Goal: Task Accomplishment & Management: Complete application form

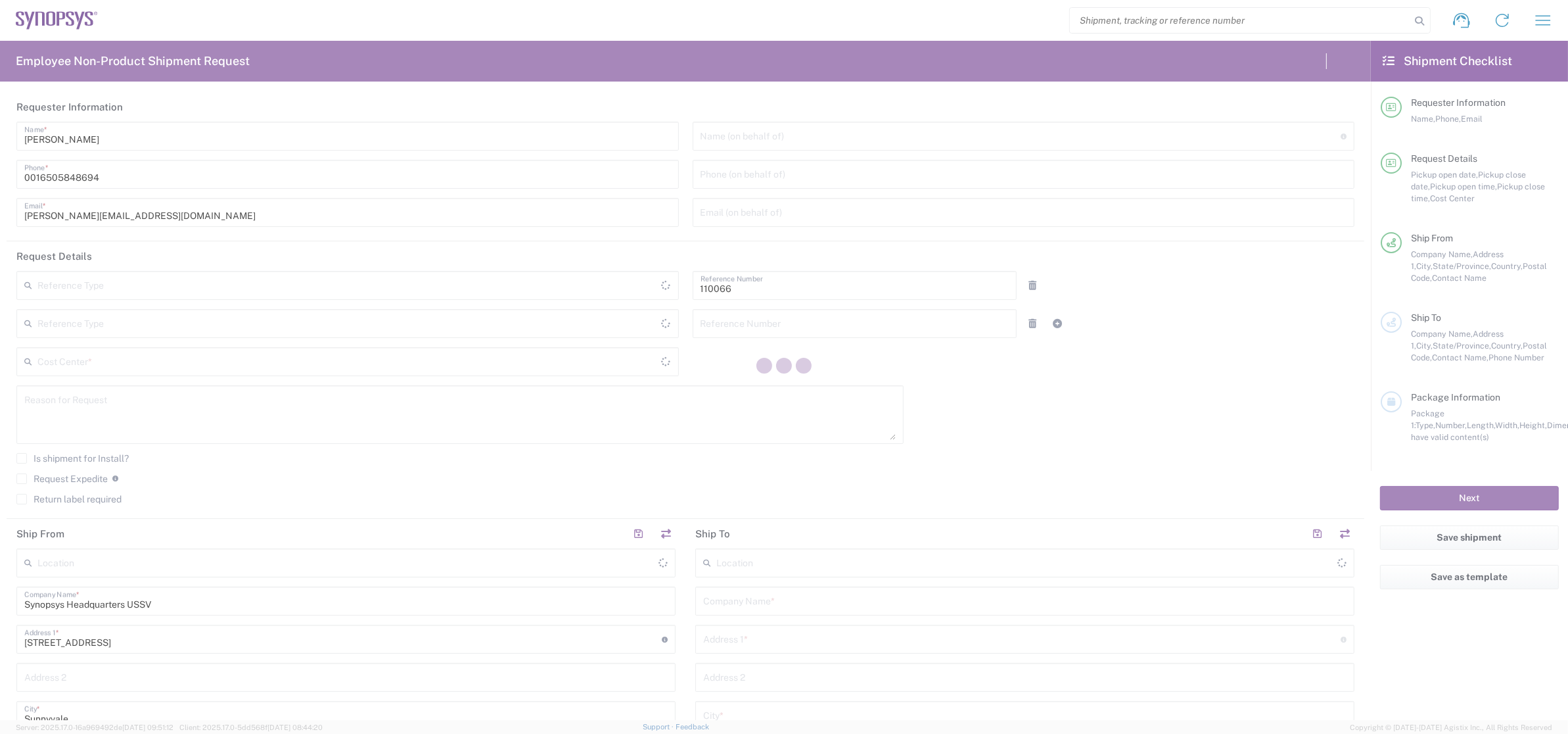
type input "Delivered at Place"
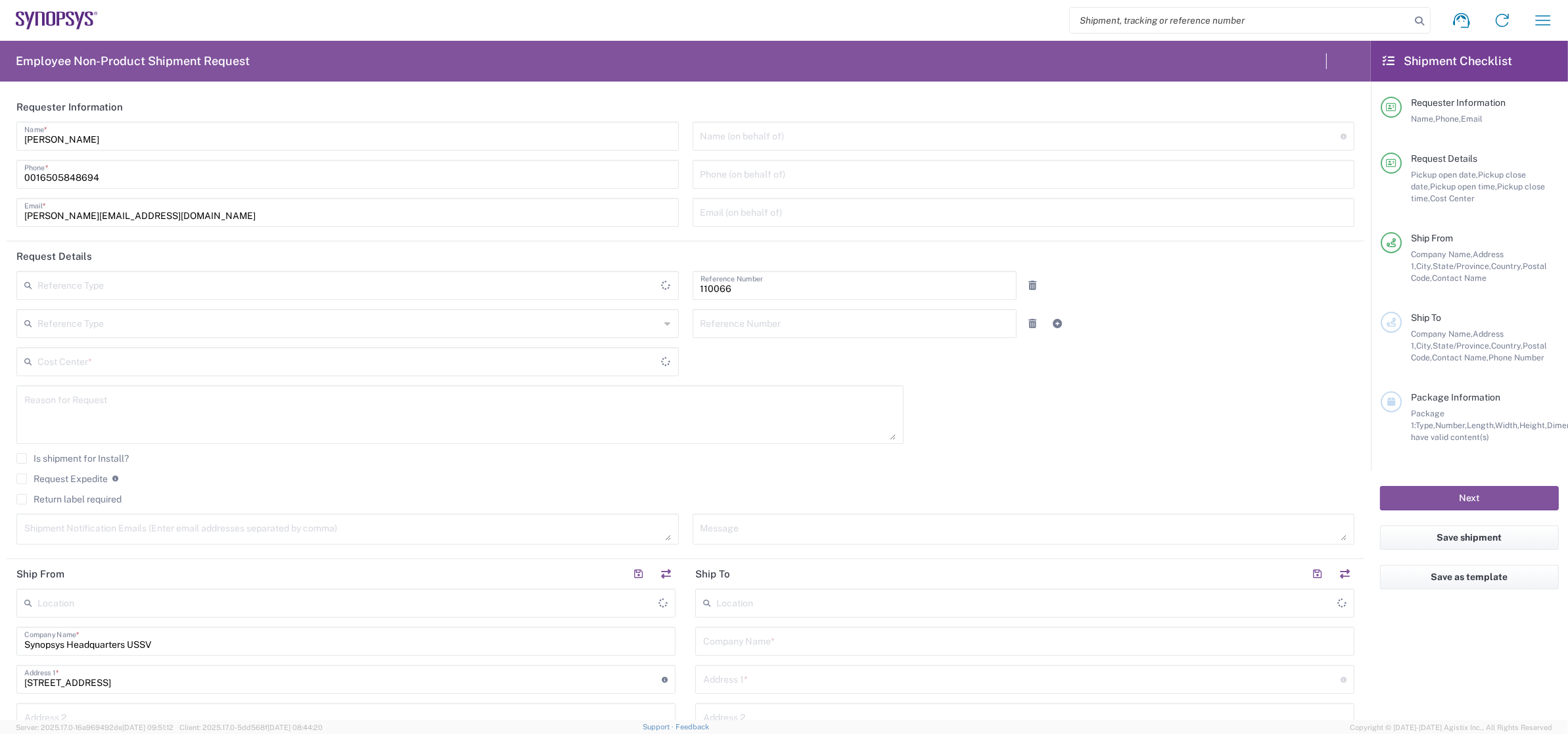
type input "Department"
type input "[GEOGRAPHIC_DATA]"
type input "US01, CIO, IT, ESS2 110066"
type input "[US_STATE]"
type input "[GEOGRAPHIC_DATA]"
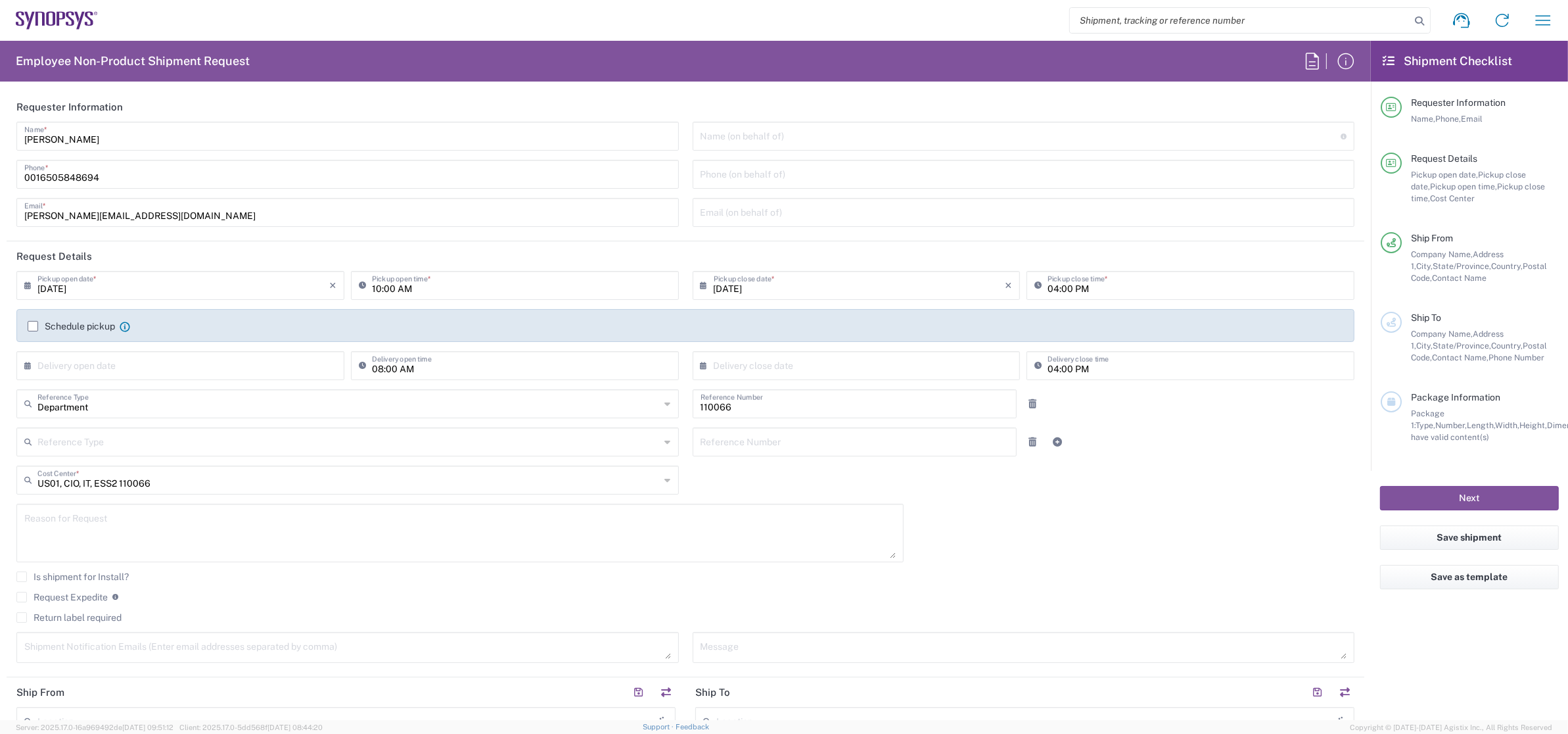
type input "Headquarters USSV"
click at [29, 596] on label "Request Expedite" at bounding box center [62, 597] width 91 height 10
click at [21, 597] on input "Request Expedite" at bounding box center [21, 597] width 0 height 0
click at [63, 527] on textarea at bounding box center [460, 533] width 871 height 51
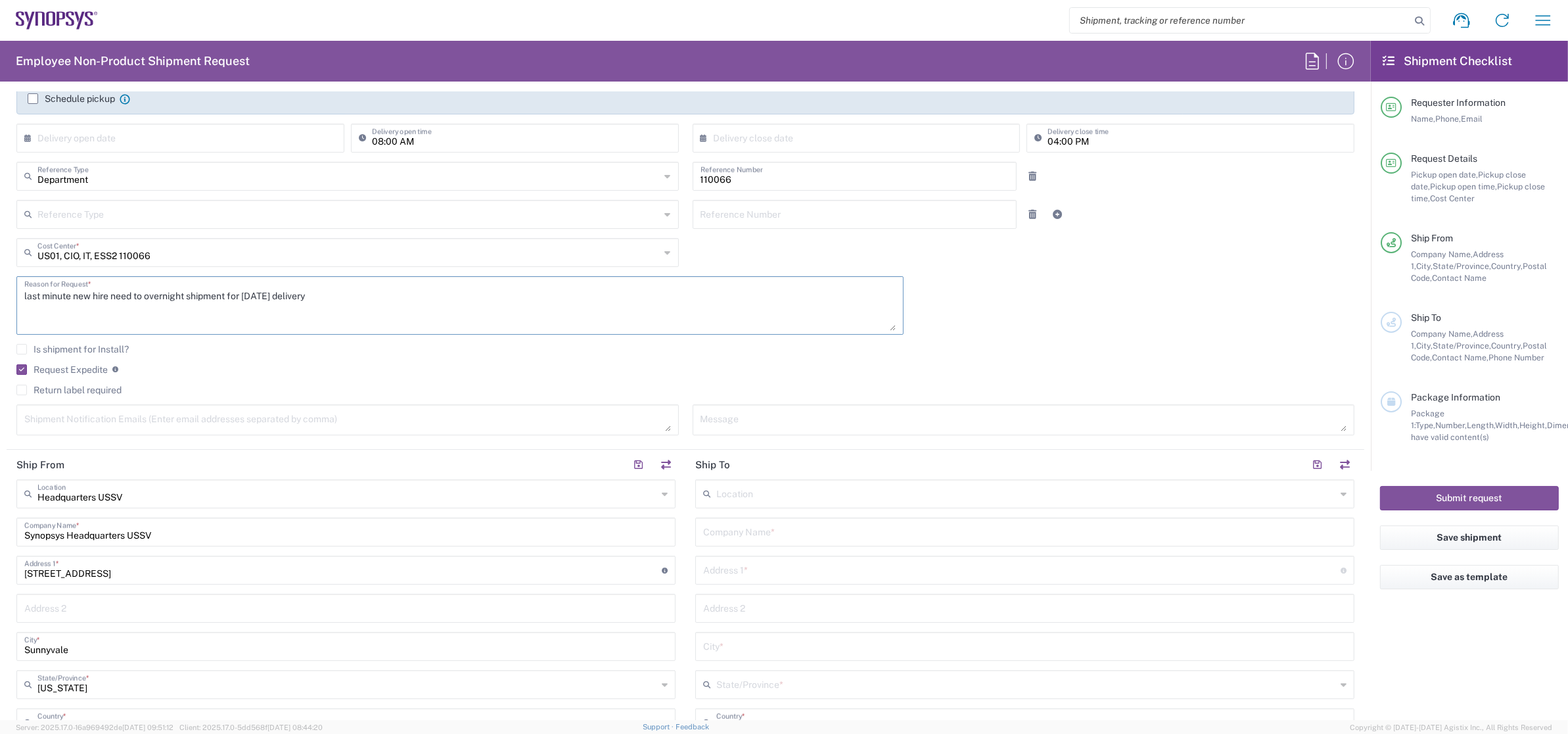
scroll to position [235, 0]
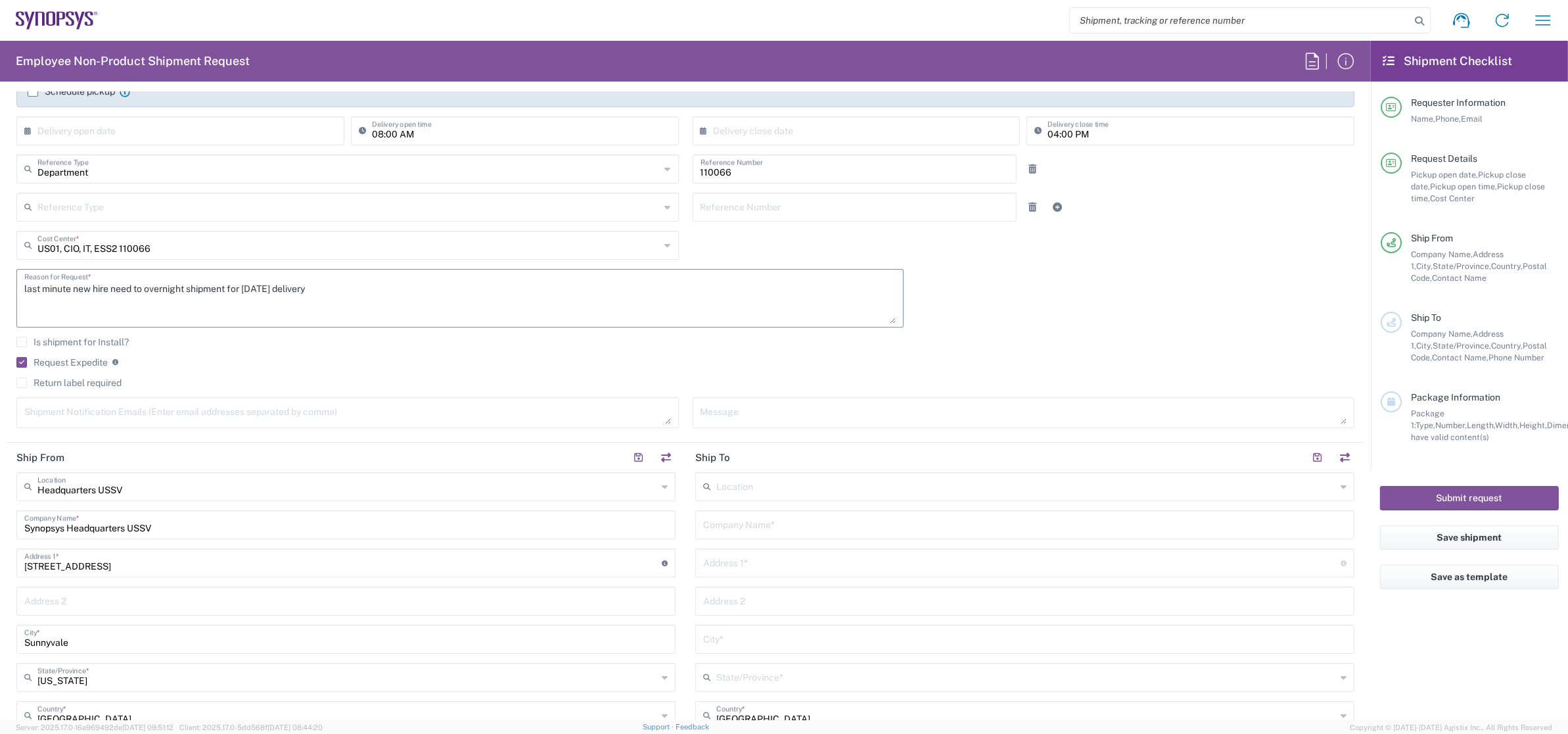
type textarea "last minute new hire need to overnight shipment for [DATE] delivery"
click at [773, 525] on input "text" at bounding box center [1025, 523] width 644 height 23
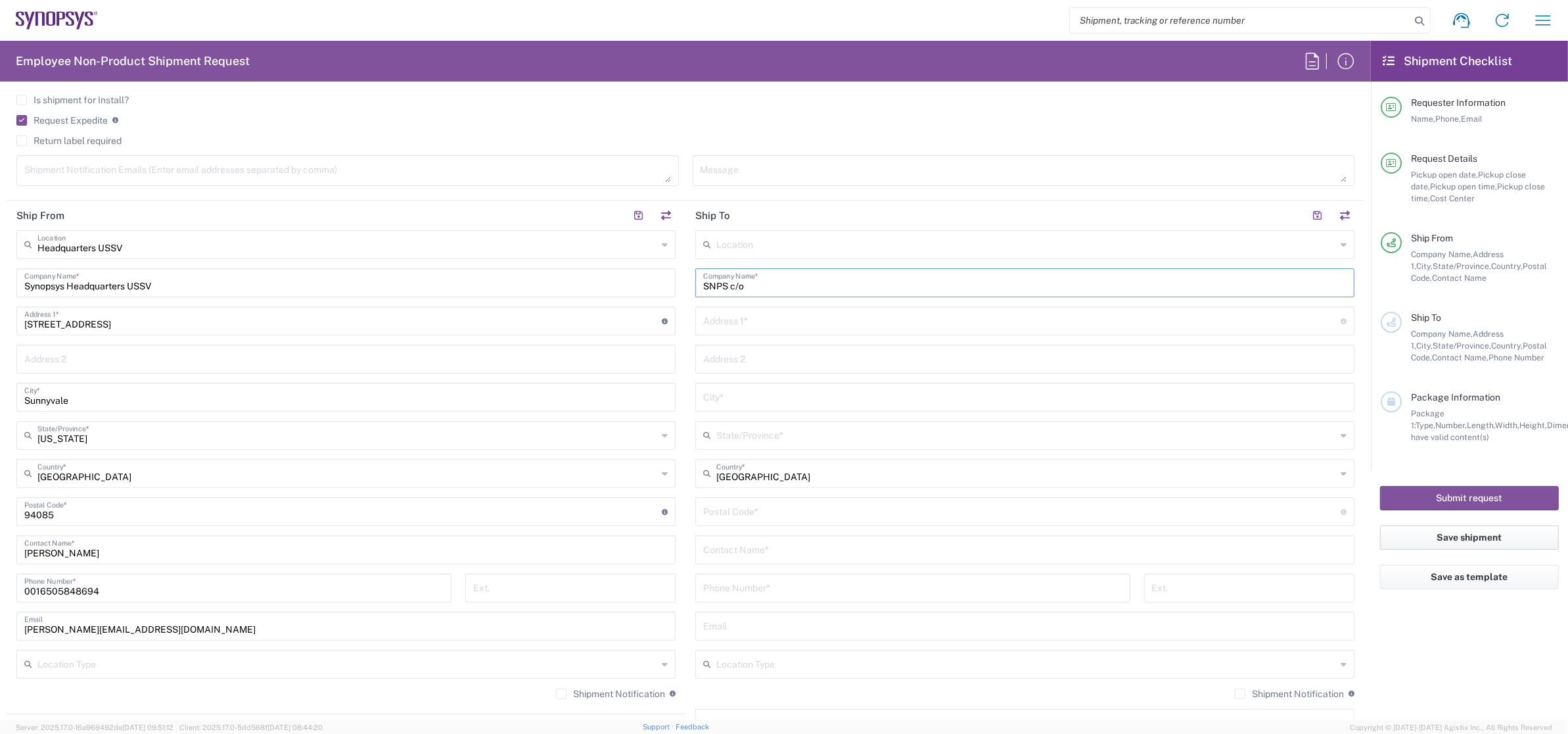
scroll to position [474, 0]
paste input "[PERSON_NAME]"
type input "SNPS c/o [PERSON_NAME]"
click at [819, 330] on input "text" at bounding box center [1022, 322] width 638 height 23
paste input "2021 ½ [PERSON_NAME][GEOGRAPHIC_DATA]"
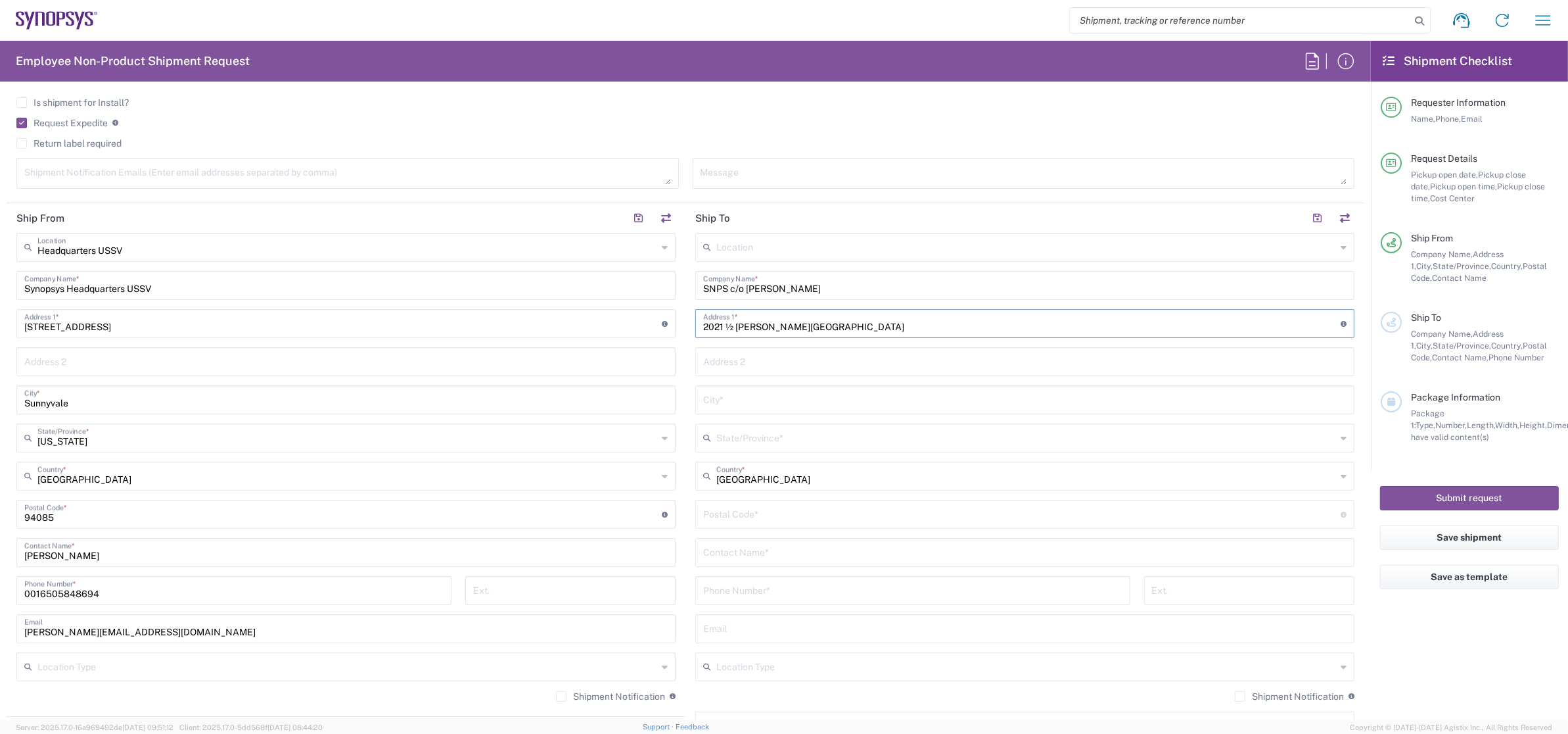
type input "2021 ½ [PERSON_NAME][GEOGRAPHIC_DATA]"
click at [787, 407] on input "text" at bounding box center [1025, 398] width 644 height 23
type input "[GEOGRAPHIC_DATA]"
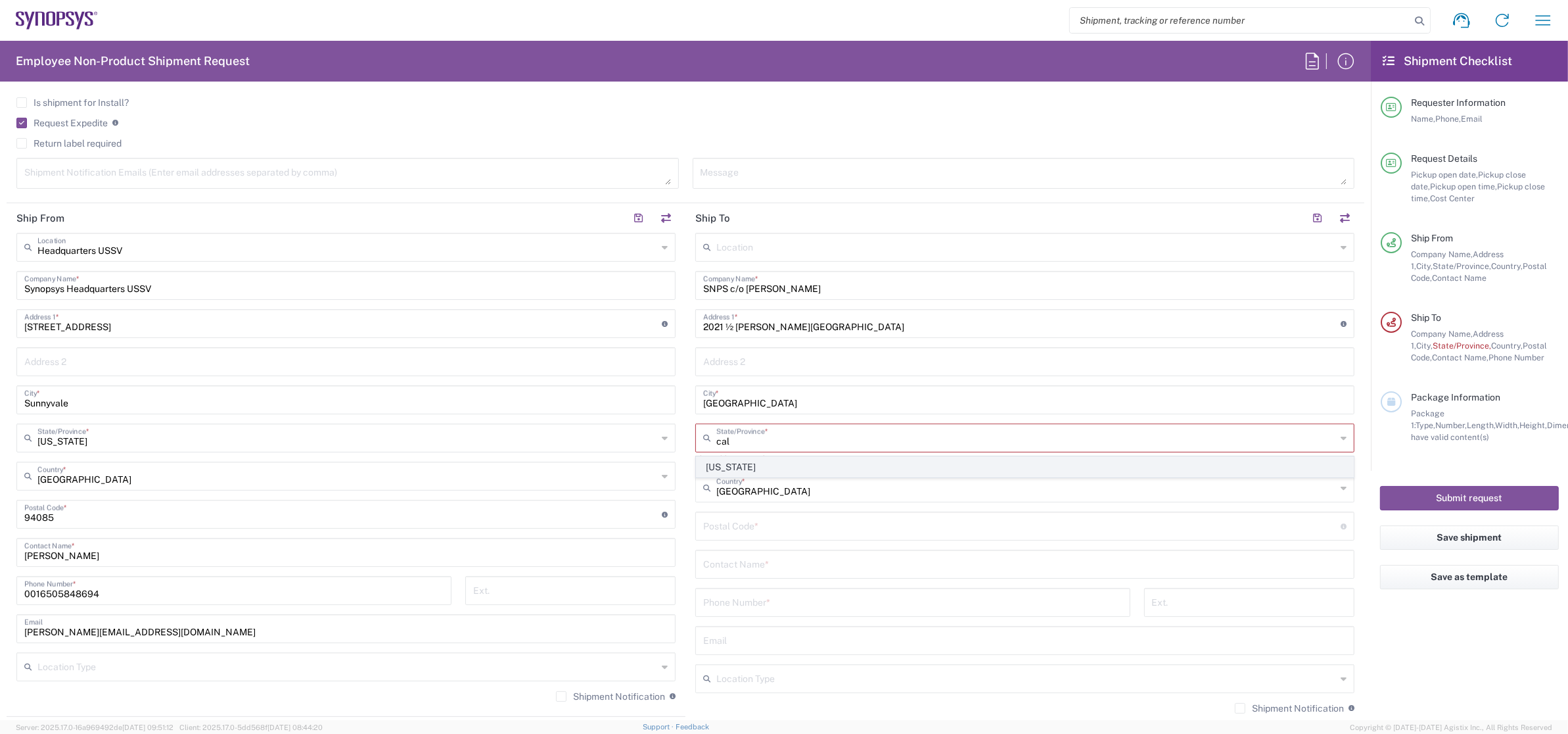
click at [802, 463] on span "[US_STATE]" at bounding box center [1025, 467] width 656 height 21
type input "[US_STATE]"
click at [795, 518] on input "undefined" at bounding box center [1022, 513] width 638 height 23
type input "92109"
click at [791, 555] on input "text" at bounding box center [1025, 551] width 644 height 23
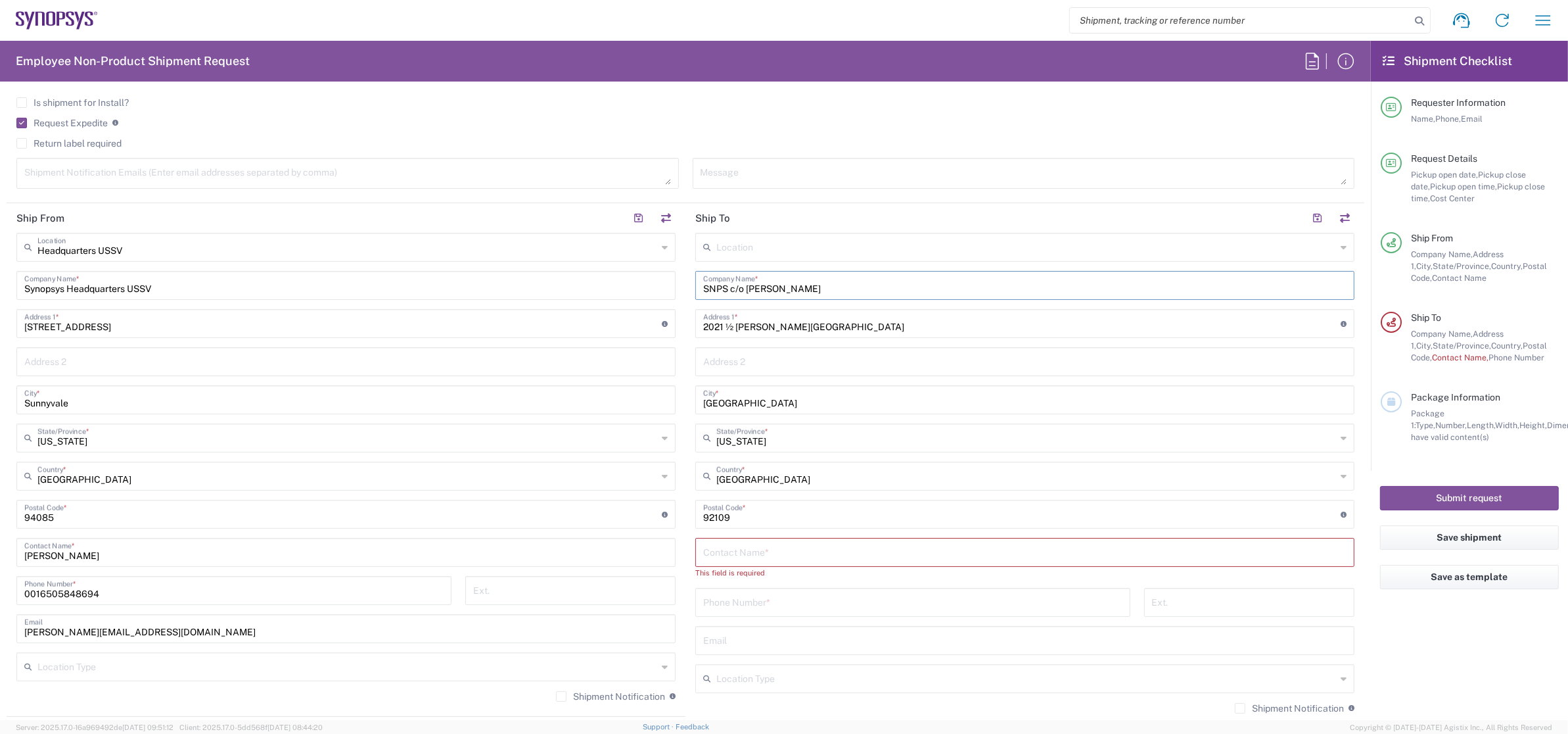
drag, startPoint x: 747, startPoint y: 290, endPoint x: 822, endPoint y: 290, distance: 75.0
click at [822, 290] on input "SNPS c/o [PERSON_NAME]" at bounding box center [1025, 284] width 644 height 23
click at [734, 553] on input "text" at bounding box center [1025, 551] width 644 height 23
paste input "[PERSON_NAME]"
type input "[PERSON_NAME]"
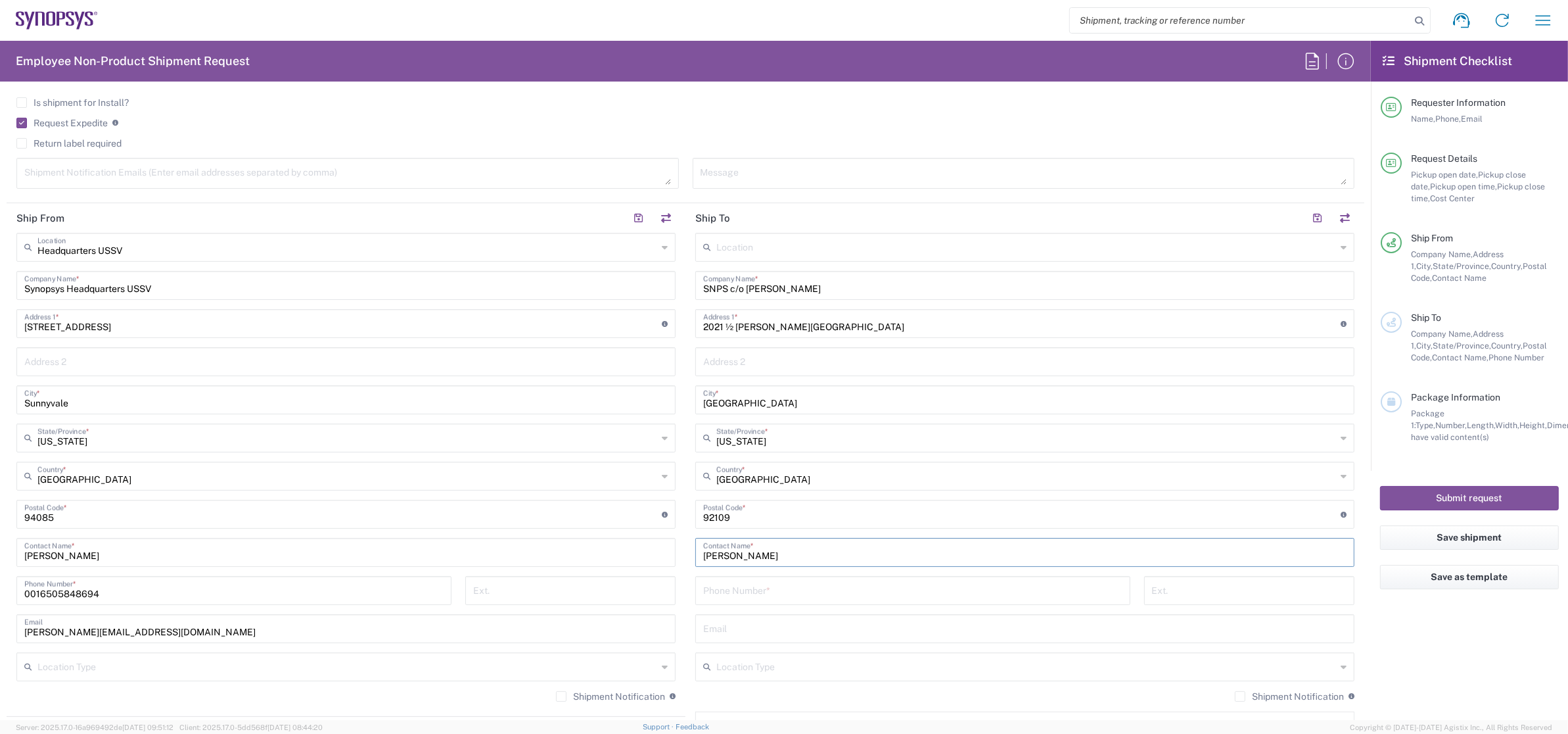
click at [756, 589] on input "tel" at bounding box center [913, 589] width 419 height 23
paste input "4088067335"
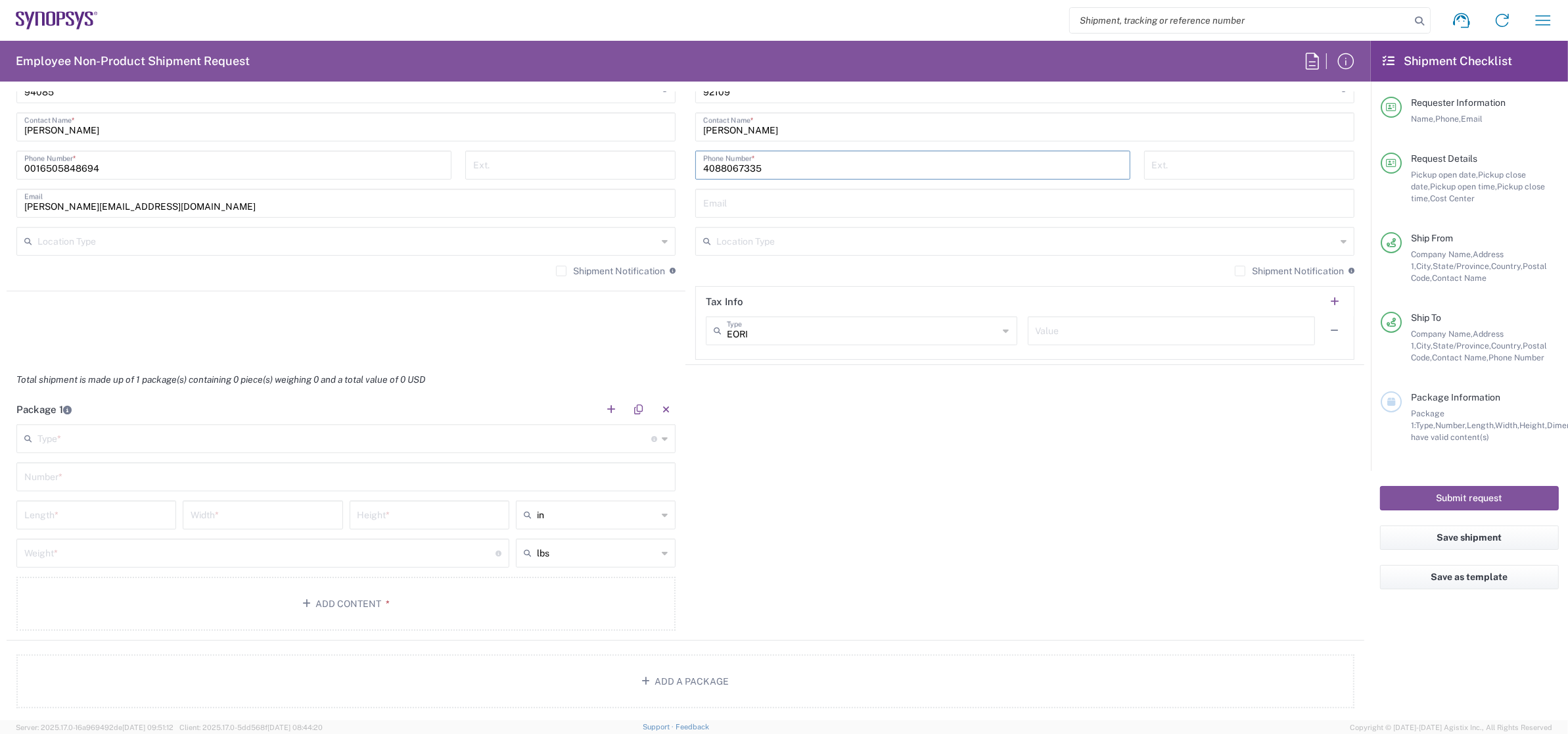
scroll to position [902, 0]
type input "4088067335"
click at [863, 560] on div "Package 1 Type * Material used to package goods Bale(s) Basket(s) Bolt(s) Bottl…" at bounding box center [686, 514] width 1358 height 246
click at [464, 454] on main "Type * Material used to package goods Bale(s) Basket(s) Bolt(s) Bottle(s) Bucke…" at bounding box center [346, 527] width 679 height 211
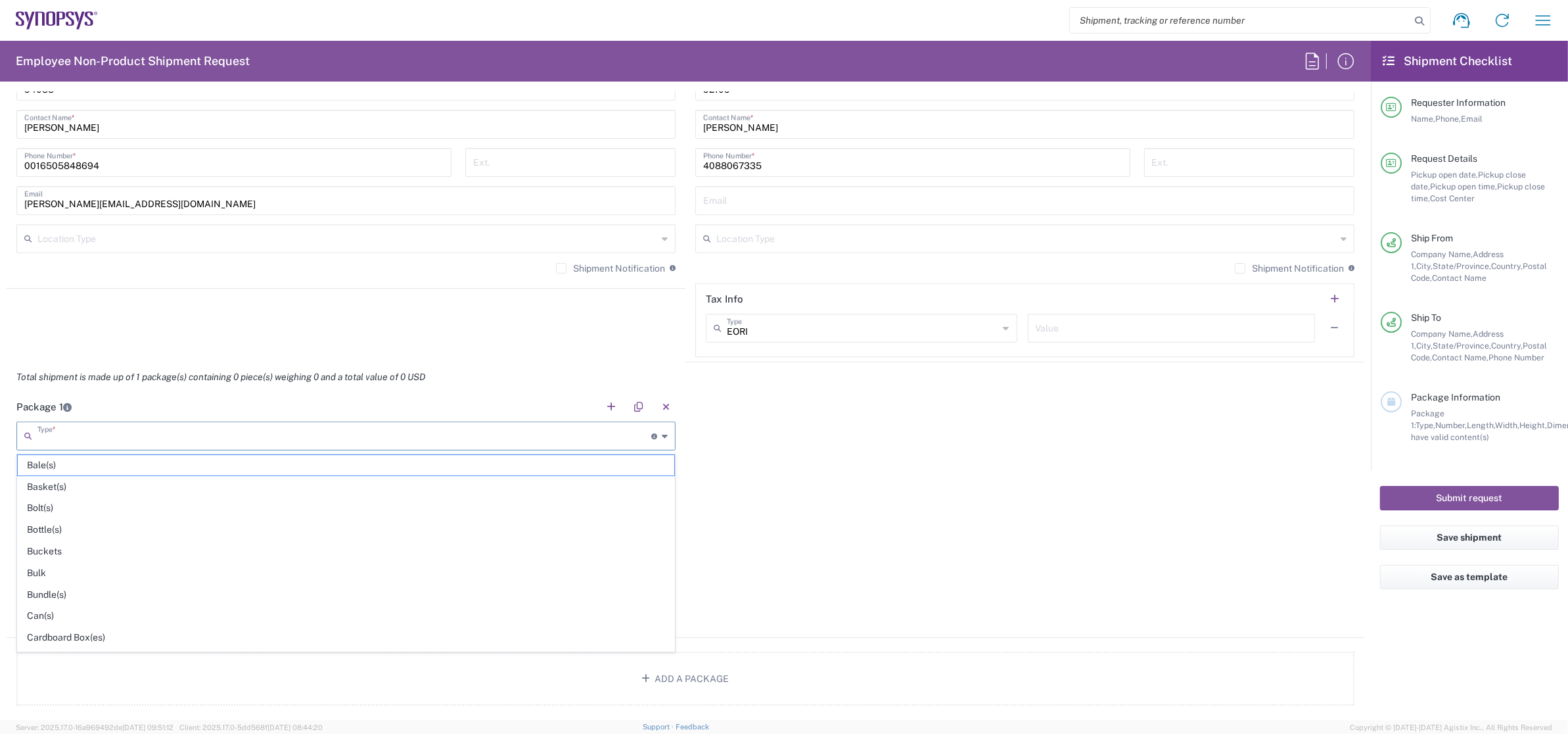
click at [463, 445] on input "text" at bounding box center [344, 434] width 614 height 23
click at [148, 636] on span "Cardboard Box(es)" at bounding box center [346, 637] width 656 height 21
type input "Cardboard Box(es)"
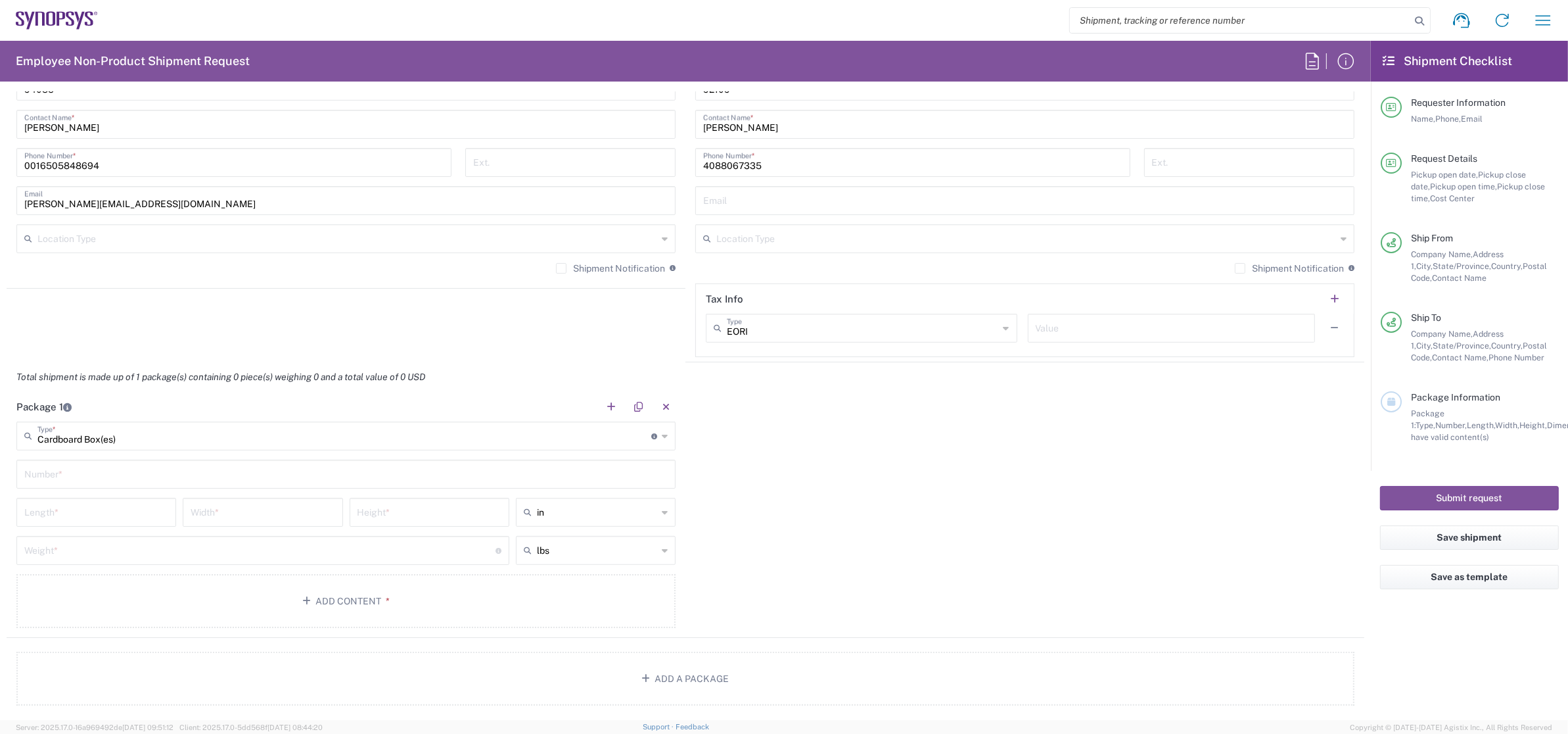
click at [158, 469] on input "text" at bounding box center [346, 473] width 644 height 23
type input "1"
click at [121, 515] on input "number" at bounding box center [96, 510] width 144 height 23
type input "20"
type input "16"
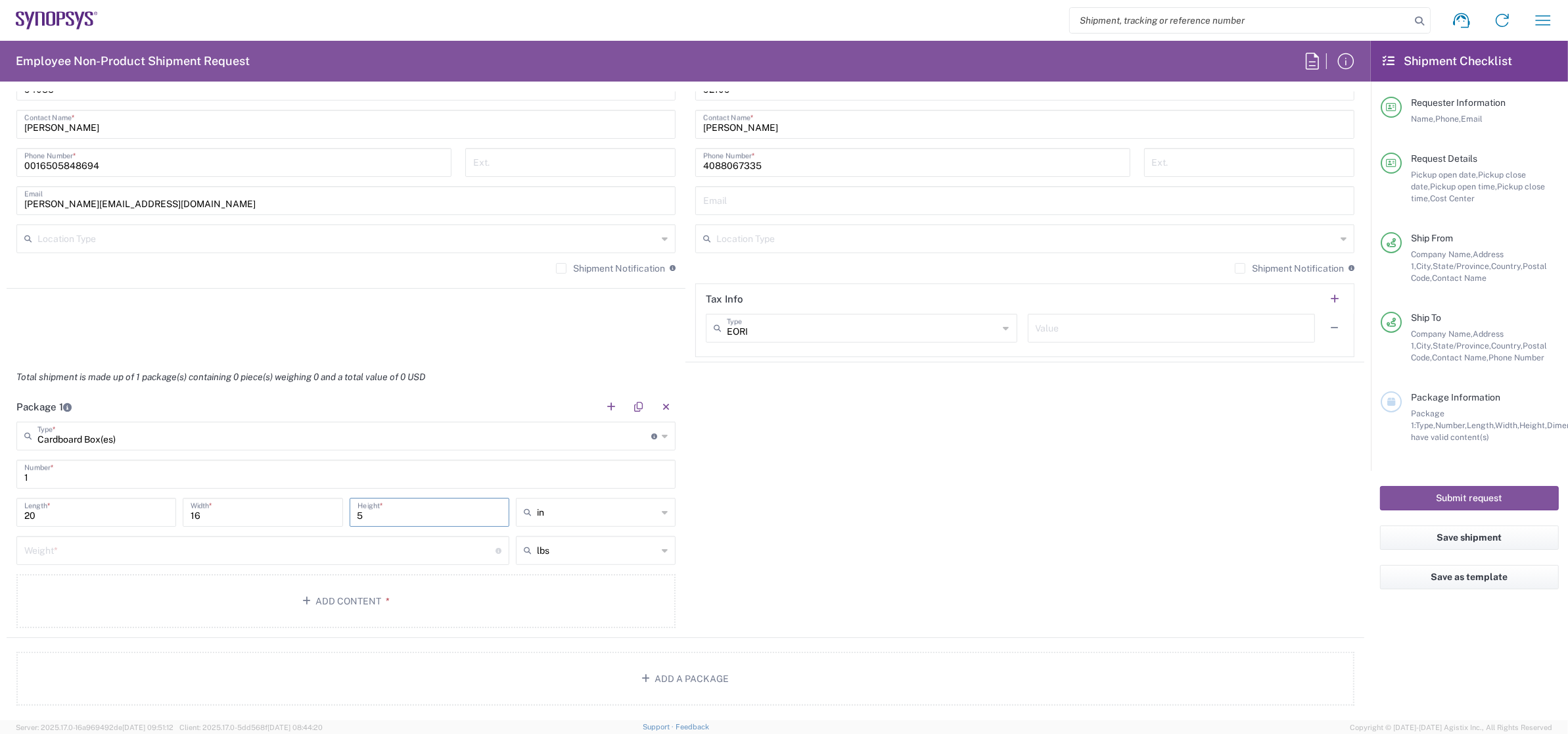
type input "5"
click at [206, 554] on input "number" at bounding box center [259, 549] width 471 height 23
type input "12"
click at [245, 612] on button "Add Content *" at bounding box center [346, 600] width 659 height 54
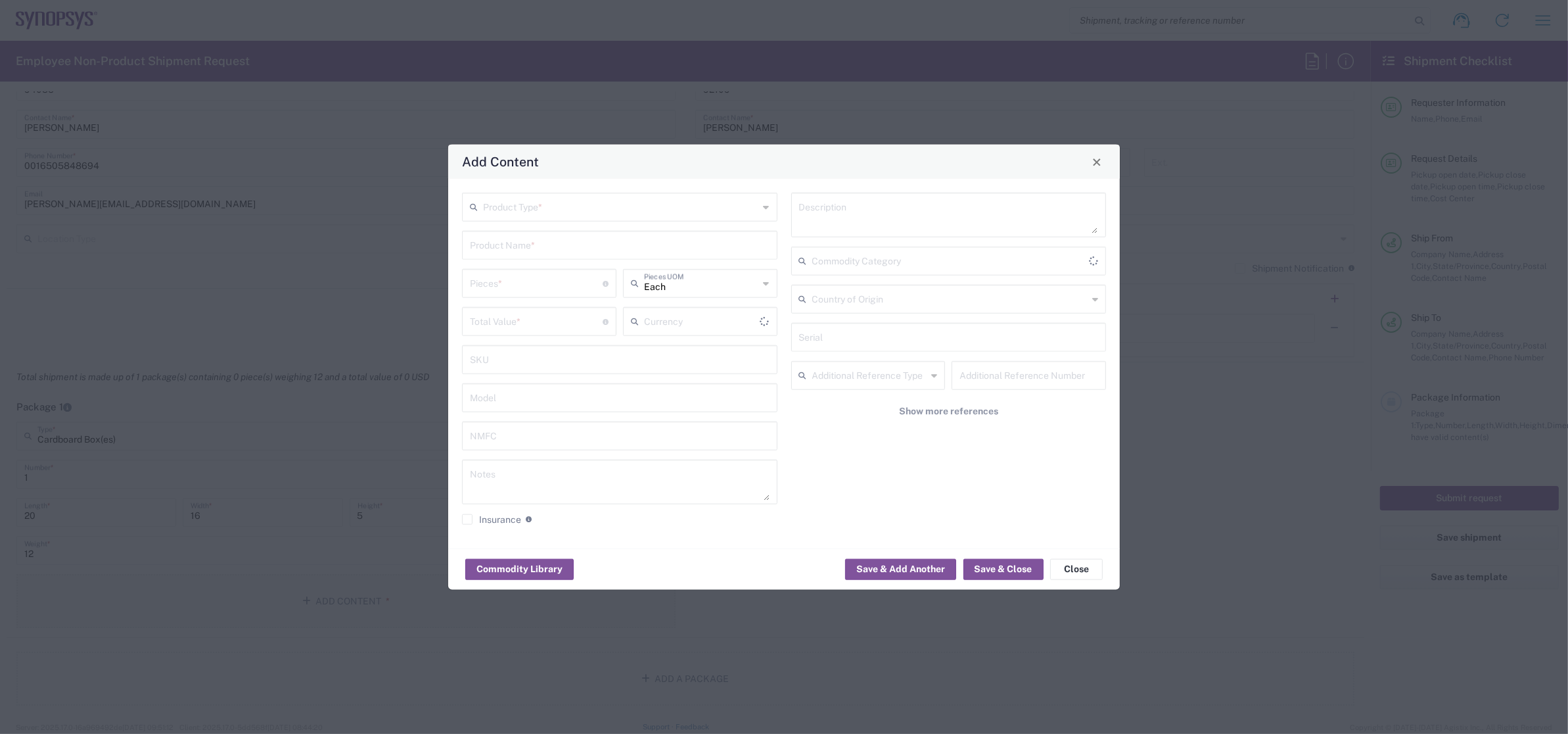
type input "US Dollar"
click at [667, 215] on input "text" at bounding box center [621, 206] width 276 height 23
click at [632, 252] on span "General Commodity" at bounding box center [619, 257] width 312 height 21
type input "General Commodity"
click at [611, 252] on input "text" at bounding box center [619, 244] width 299 height 23
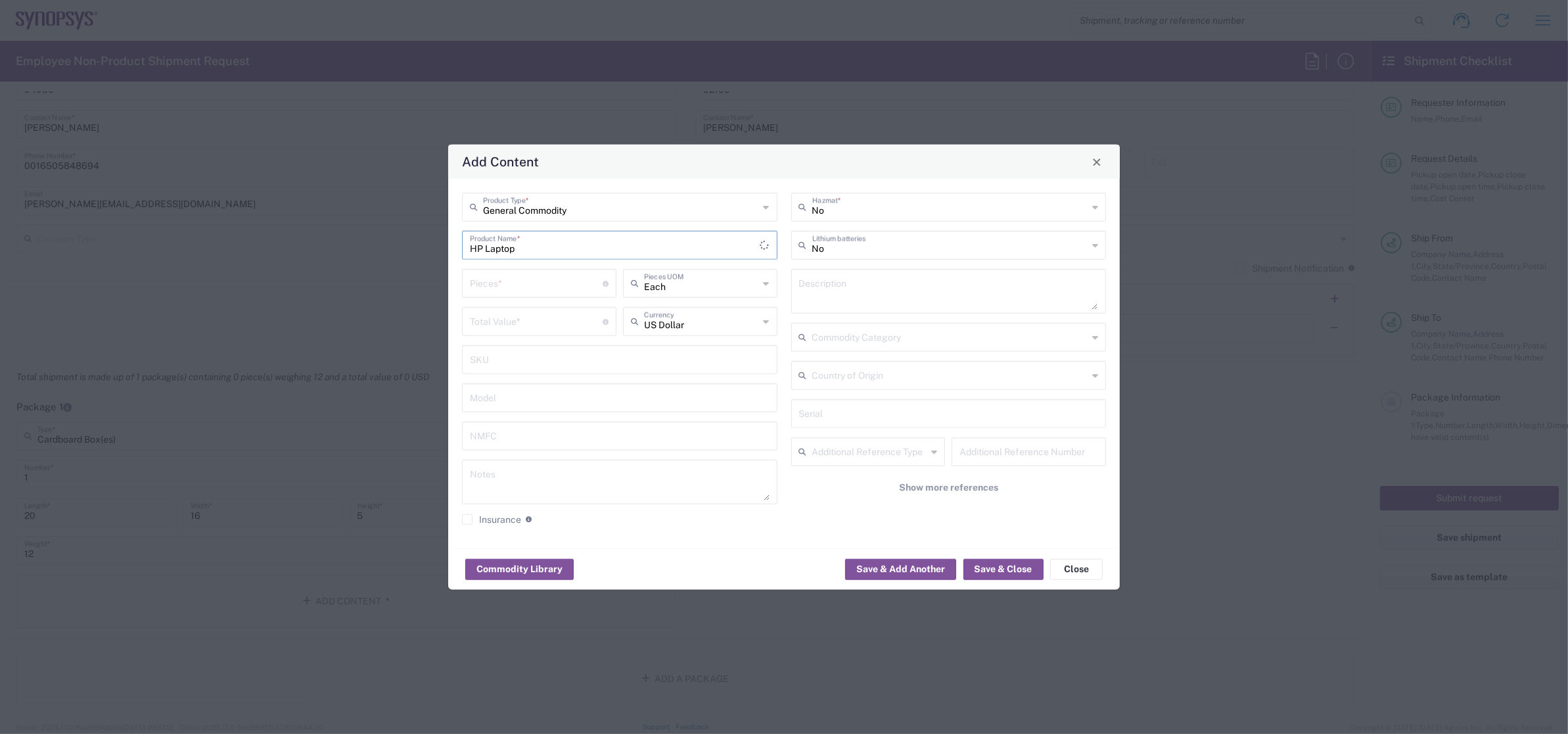
type input "HP Laptop"
type input "1"
type input "Each"
type input "1"
type input "800.00"
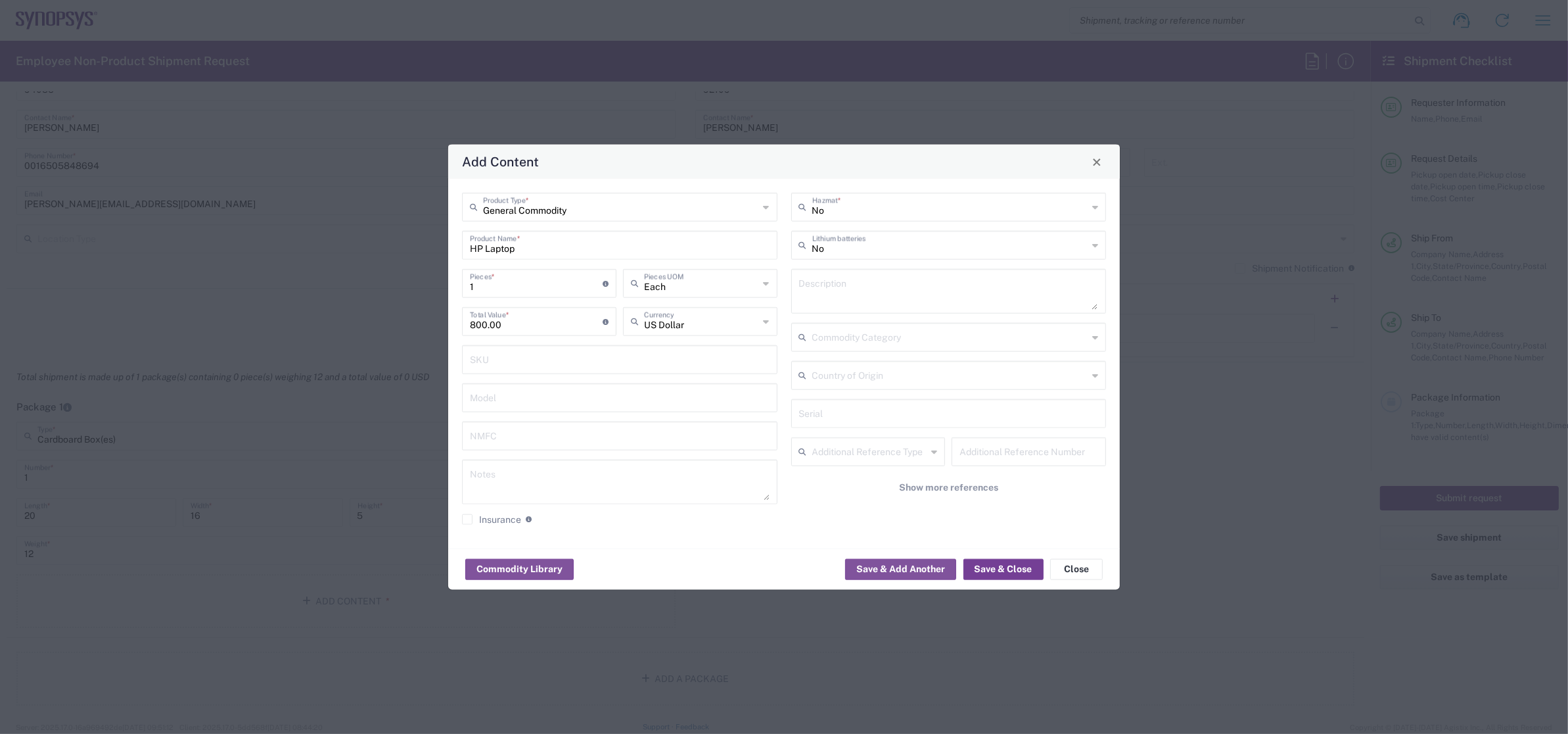
click at [1006, 572] on button "Save & Close" at bounding box center [1003, 569] width 80 height 21
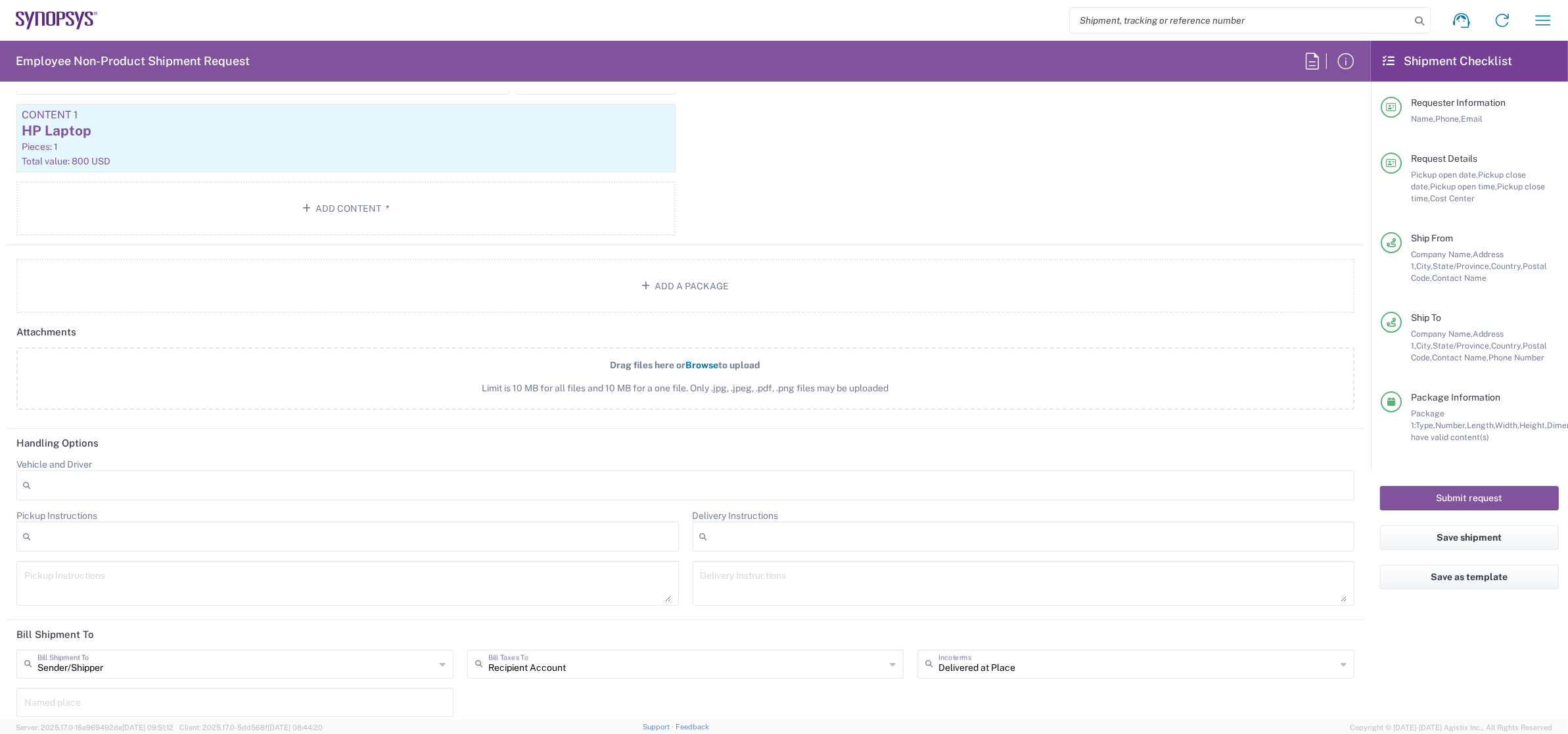
scroll to position [1468, 0]
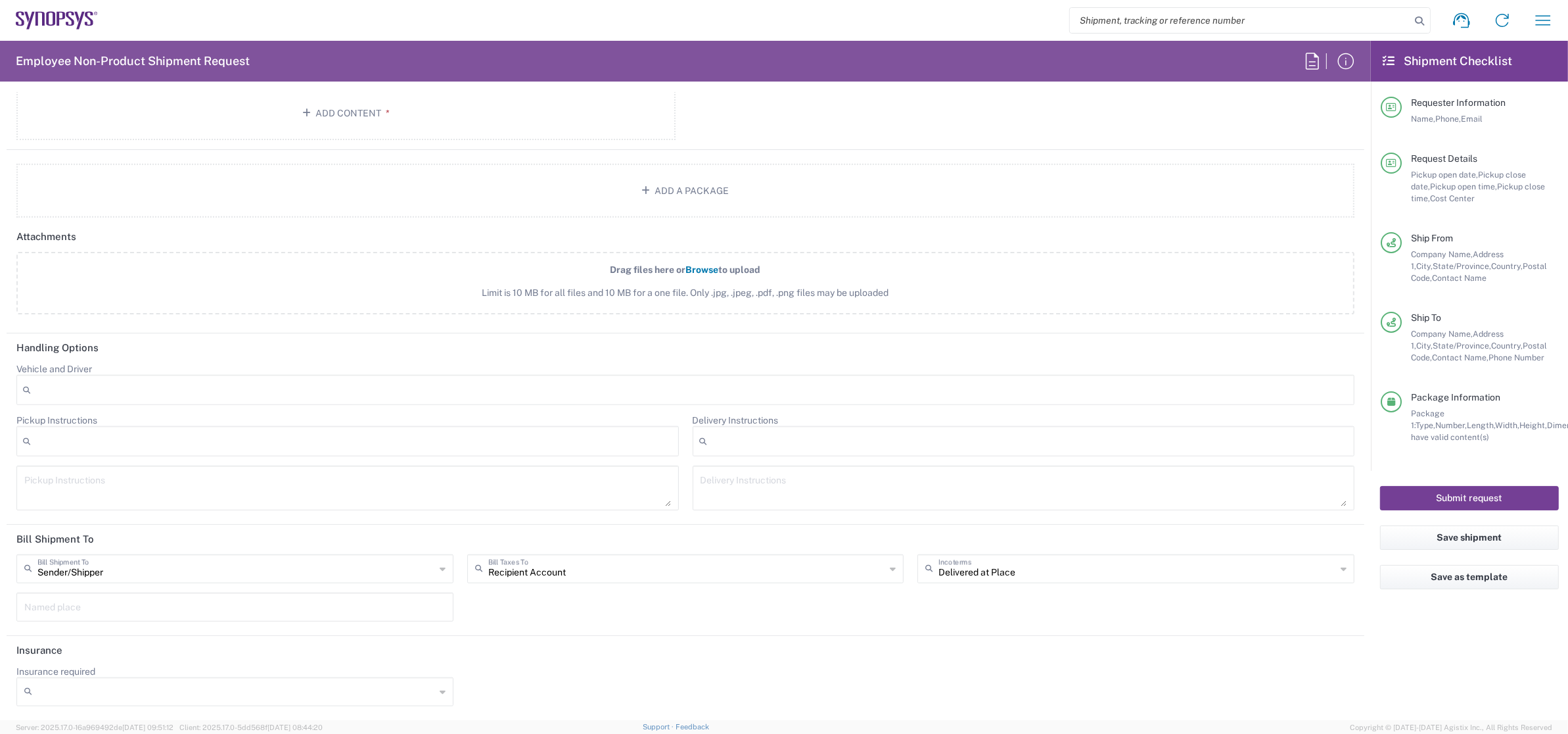
click at [1410, 498] on button "Submit request" at bounding box center [1469, 498] width 178 height 24
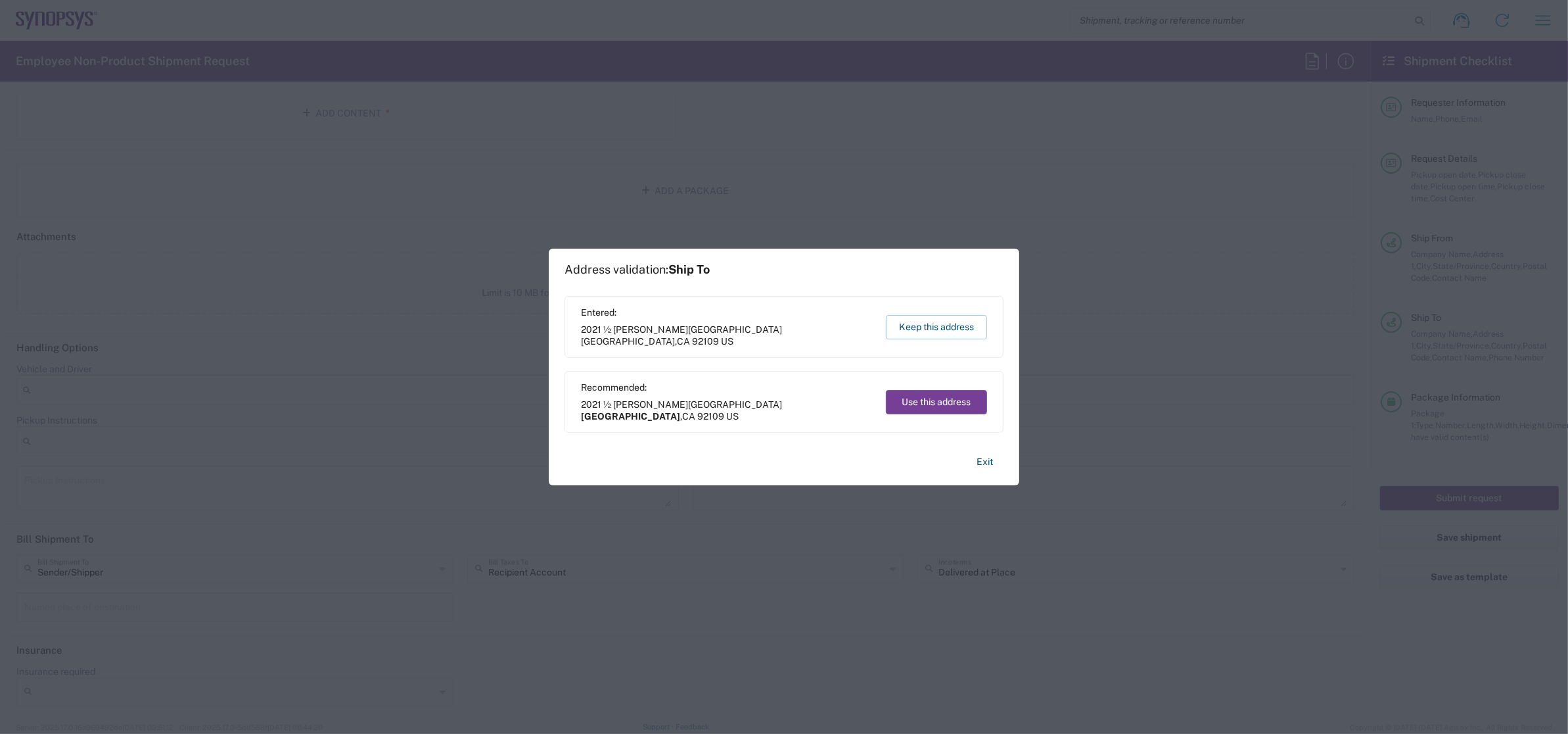
click at [896, 403] on button "Use this address" at bounding box center [936, 402] width 101 height 24
type input "[GEOGRAPHIC_DATA]"
type input "[US_STATE]"
